Goal: Navigation & Orientation: Understand site structure

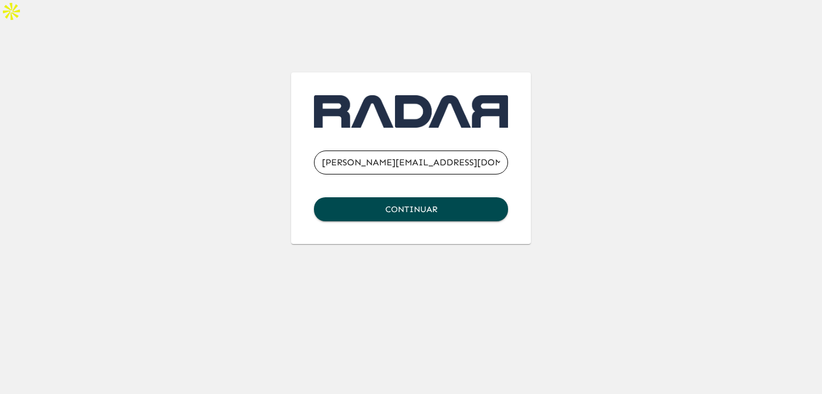
click at [0, 244] on com-1password-button at bounding box center [0, 244] width 0 height 0
type input "[PERSON_NAME][EMAIL_ADDRESS][DOMAIN_NAME]"
click at [0, 244] on com-1password-button at bounding box center [0, 244] width 0 height 0
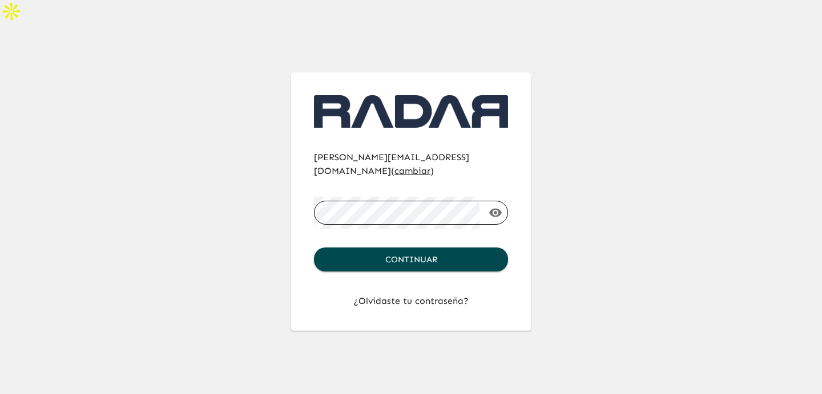
click at [596, 236] on div "[PERSON_NAME][EMAIL_ADDRESS][DOMAIN_NAME] ( cambiar ) ​ Continuar ¿Olvidaste tu…" at bounding box center [410, 179] width 657 height 304
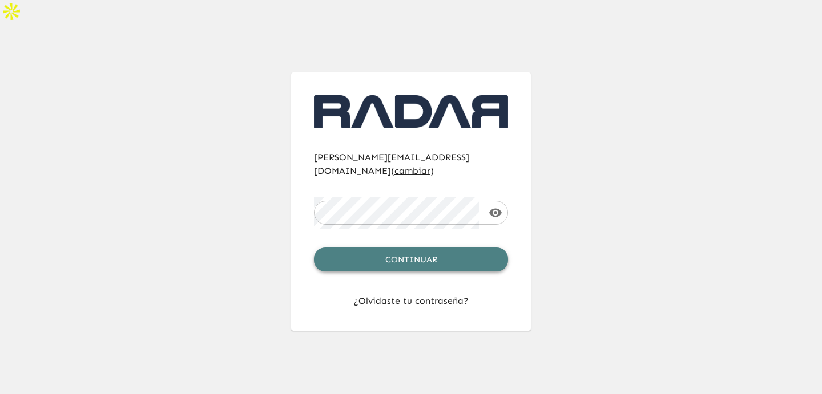
click at [466, 248] on button "Continuar" at bounding box center [411, 260] width 194 height 24
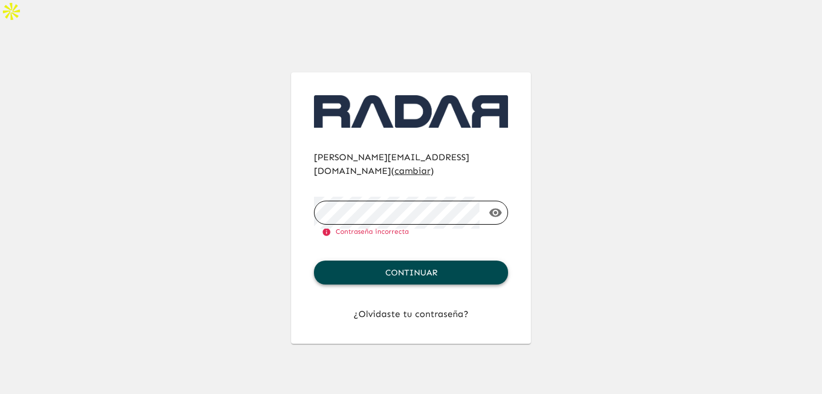
click at [444, 261] on button "Continuar" at bounding box center [411, 273] width 194 height 24
click at [0, 344] on com-1password-button at bounding box center [0, 344] width 0 height 0
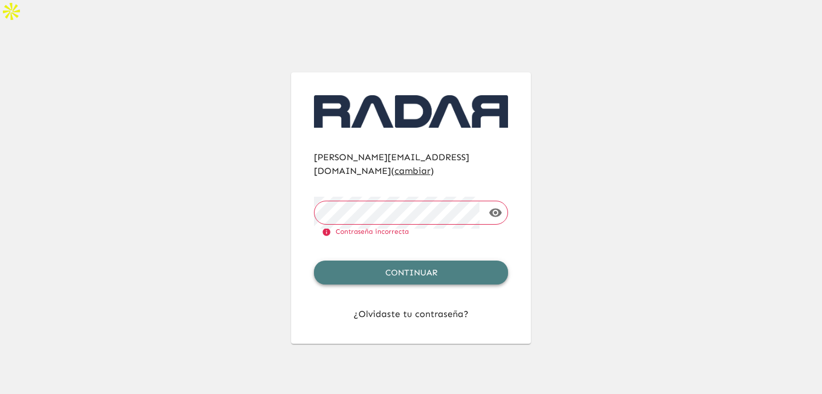
click at [414, 261] on button "Continuar" at bounding box center [411, 273] width 194 height 24
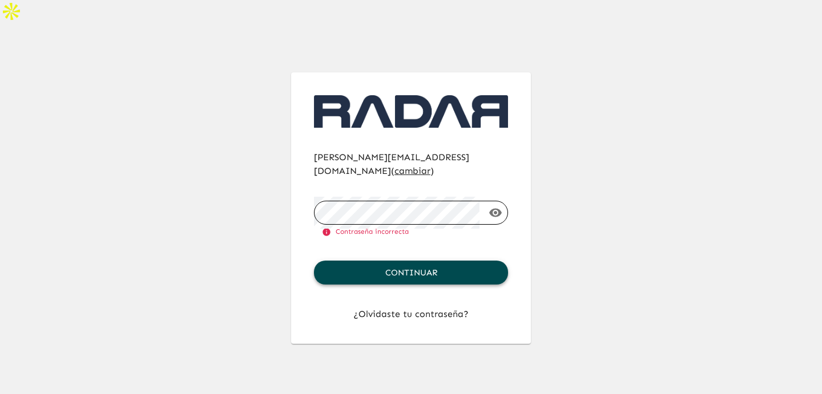
click at [451, 261] on button "Continuar" at bounding box center [411, 273] width 194 height 24
click at [489, 206] on icon "button" at bounding box center [495, 213] width 14 height 14
click at [0, 344] on com-1password-button at bounding box center [0, 344] width 0 height 0
click at [601, 136] on div "[PERSON_NAME][EMAIL_ADDRESS][DOMAIN_NAME] ( cambiar ) ​ Contraseña incorrecta C…" at bounding box center [410, 185] width 657 height 317
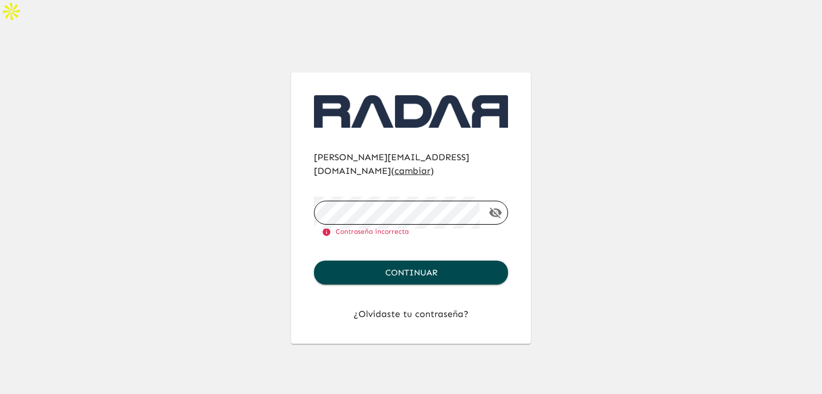
click at [0, 344] on com-1password-button at bounding box center [0, 344] width 0 height 0
click at [618, 187] on div "[PERSON_NAME][EMAIL_ADDRESS][DOMAIN_NAME] ( cambiar ) ​ Contraseña incorrecta C…" at bounding box center [410, 185] width 657 height 317
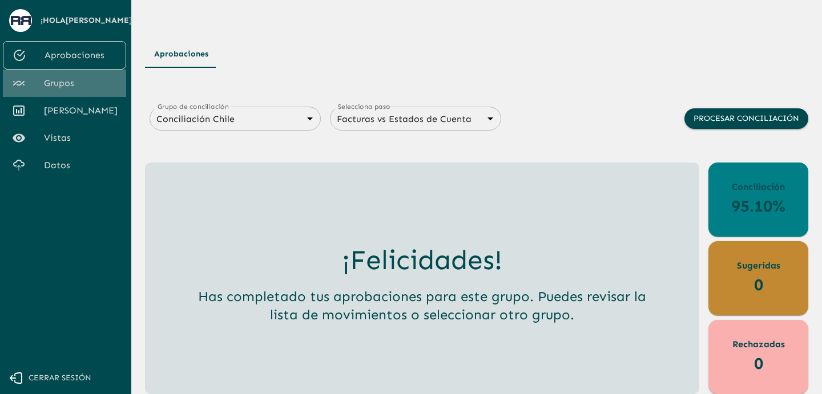
click at [63, 84] on span "Grupos" at bounding box center [80, 83] width 73 height 14
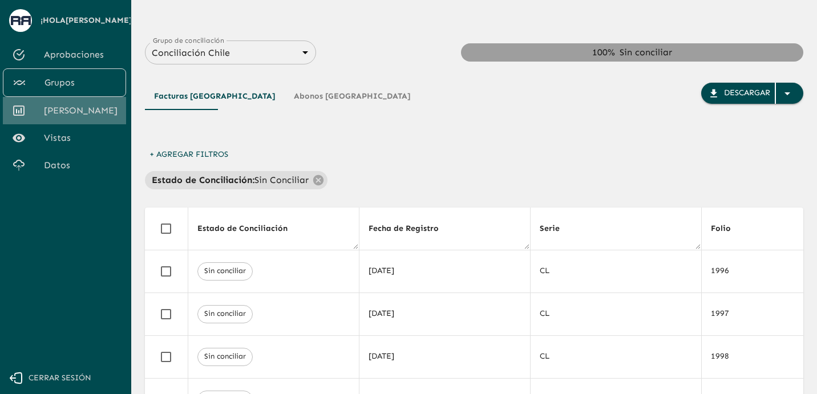
click at [42, 118] on div at bounding box center [28, 111] width 32 height 14
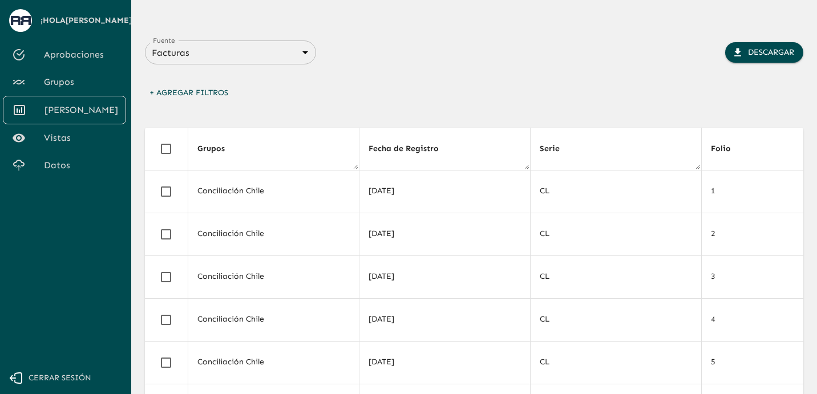
click at [80, 139] on span "Vistas" at bounding box center [80, 138] width 73 height 14
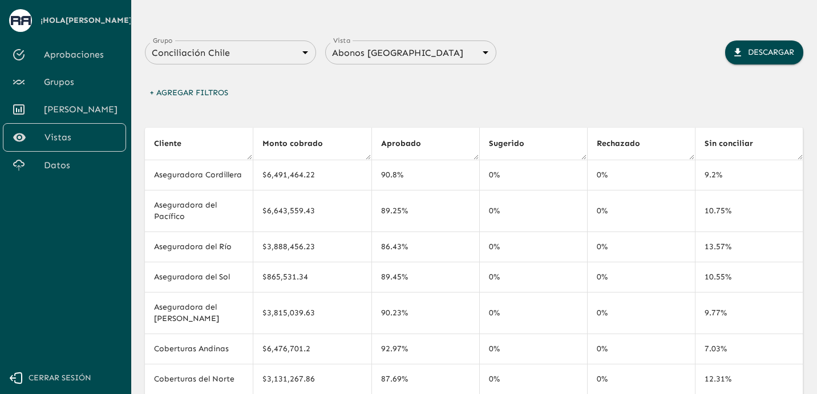
click at [59, 51] on link "Aprobaciones" at bounding box center [64, 54] width 123 height 27
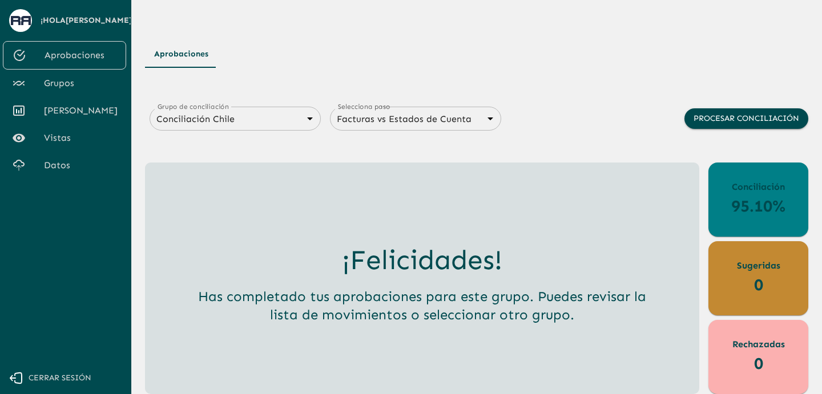
click at [106, 97] on link "Grupos" at bounding box center [64, 83] width 123 height 27
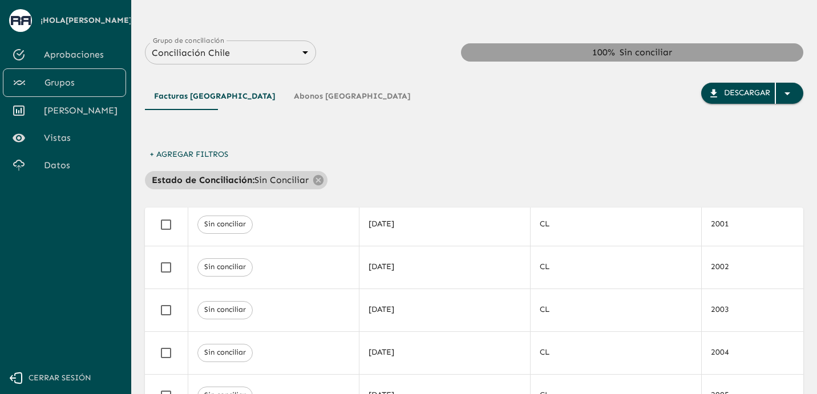
scroll to position [242, 0]
